Goal: Download file/media

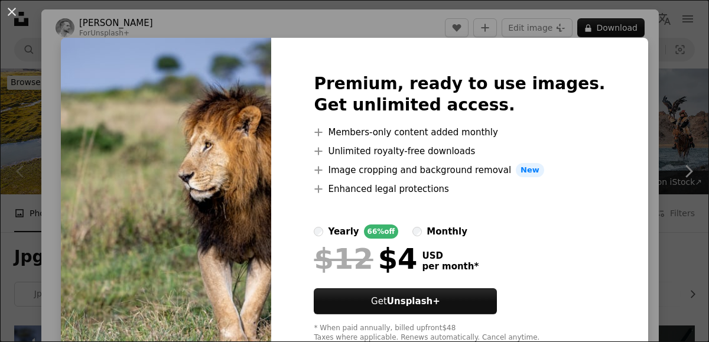
scroll to position [132, 0]
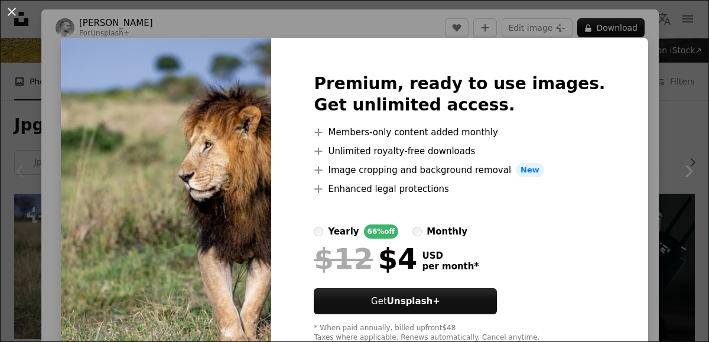
click at [634, 54] on div "An X shape Premium, ready to use images. Get unlimited access. A plus sign Memb…" at bounding box center [354, 171] width 709 height 342
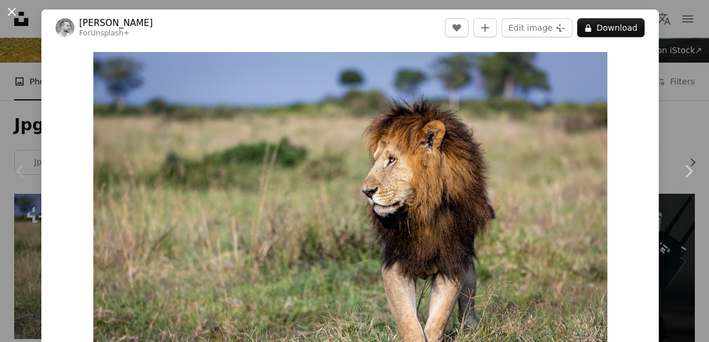
click at [14, 9] on button "An X shape" at bounding box center [12, 12] width 14 height 14
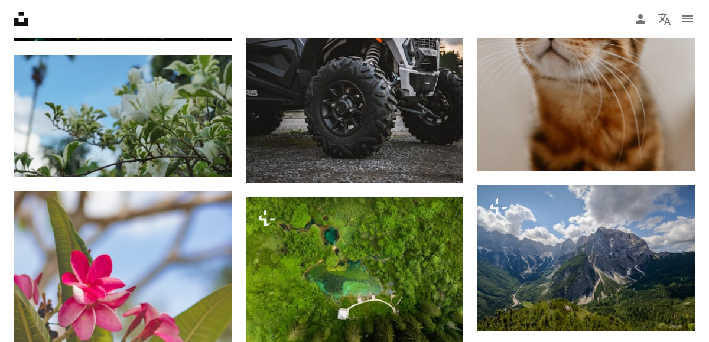
scroll to position [926, 0]
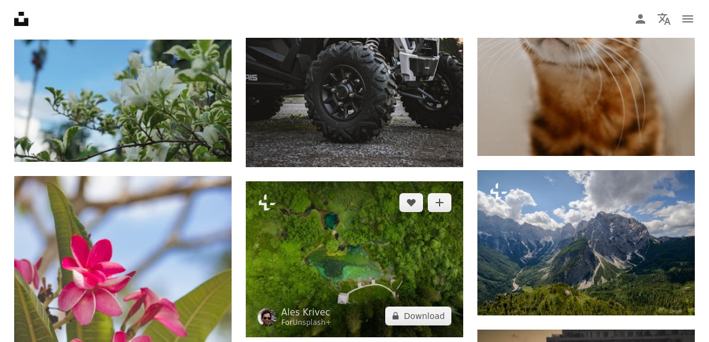
click at [360, 181] on img at bounding box center [354, 259] width 217 height 156
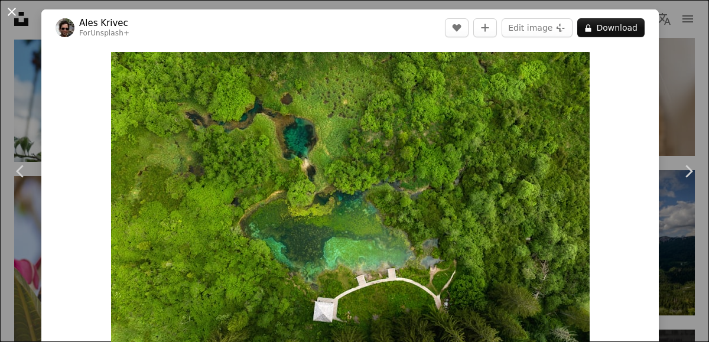
click at [9, 6] on button "An X shape" at bounding box center [12, 12] width 14 height 14
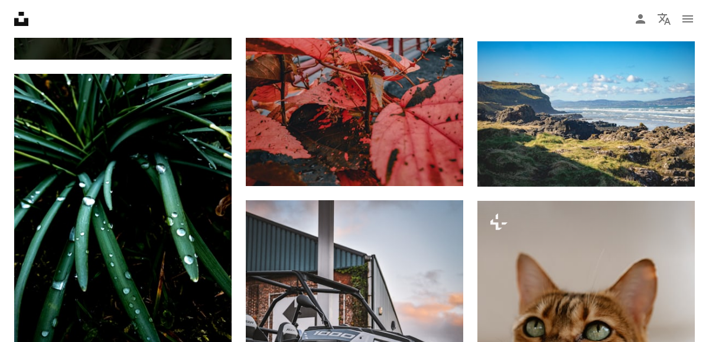
scroll to position [523, 0]
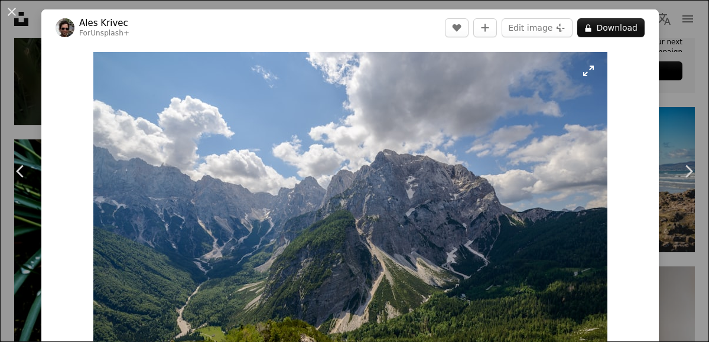
scroll to position [66, 0]
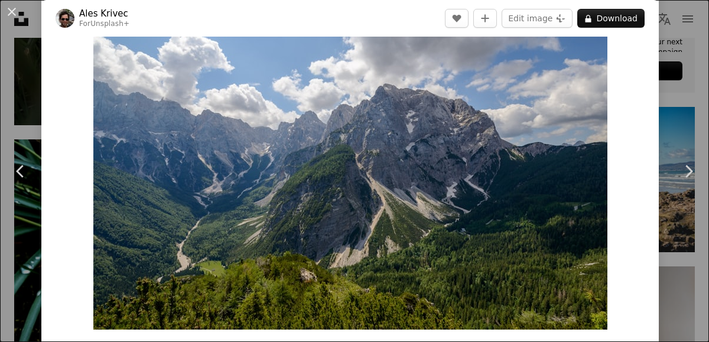
click at [482, 40] on img "Zoom in on this image" at bounding box center [350, 157] width 514 height 343
